Goal: Navigation & Orientation: Find specific page/section

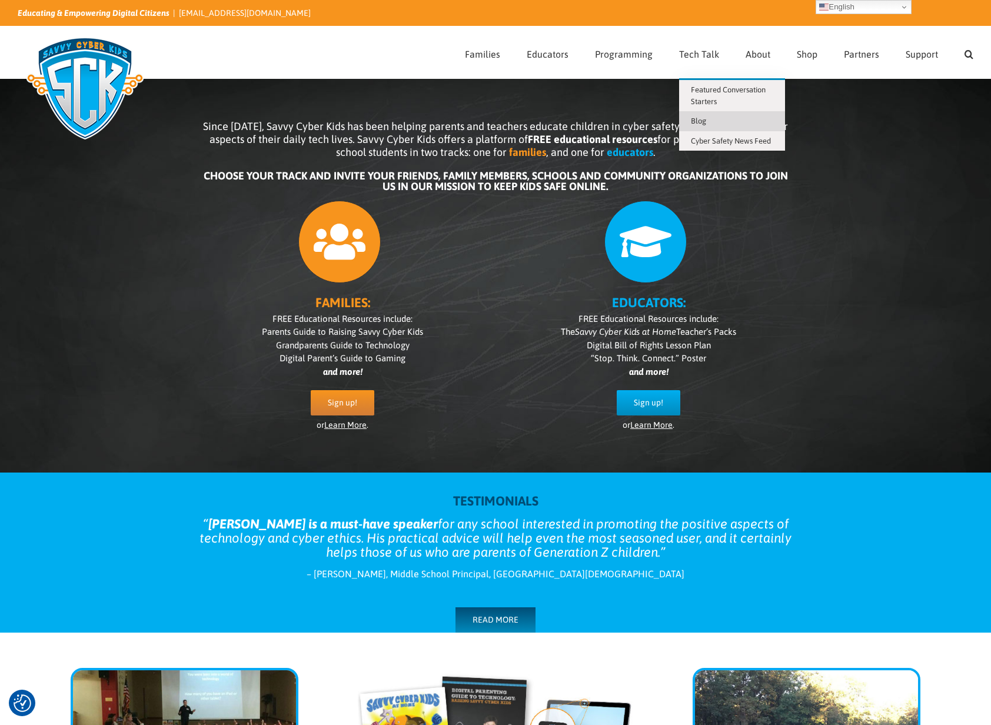
click at [702, 125] on span "Blog" at bounding box center [698, 121] width 15 height 9
